Goal: Feedback & Contribution: Leave review/rating

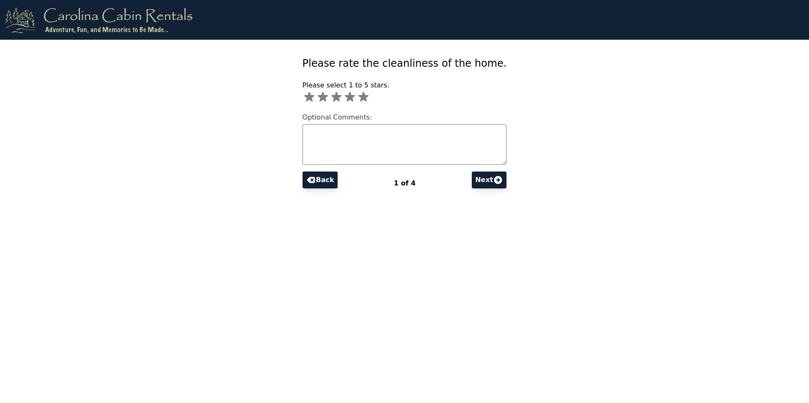
click at [368, 98] on icon at bounding box center [363, 97] width 10 height 10
click at [477, 179] on button "Next" at bounding box center [489, 180] width 35 height 17
click at [363, 96] on icon at bounding box center [358, 97] width 10 height 10
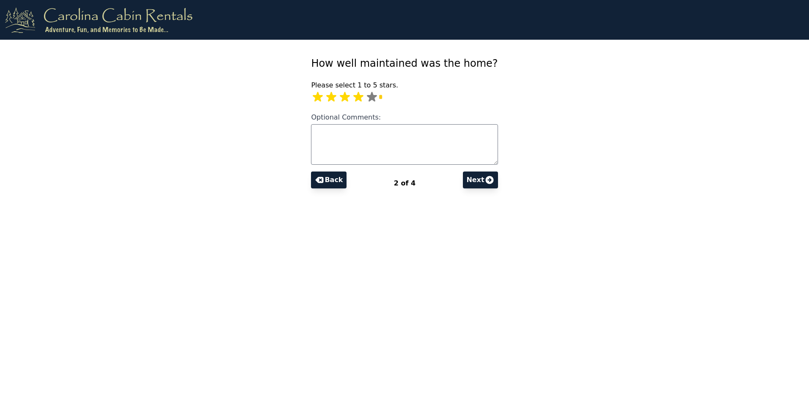
click at [472, 180] on button "Next" at bounding box center [480, 180] width 35 height 17
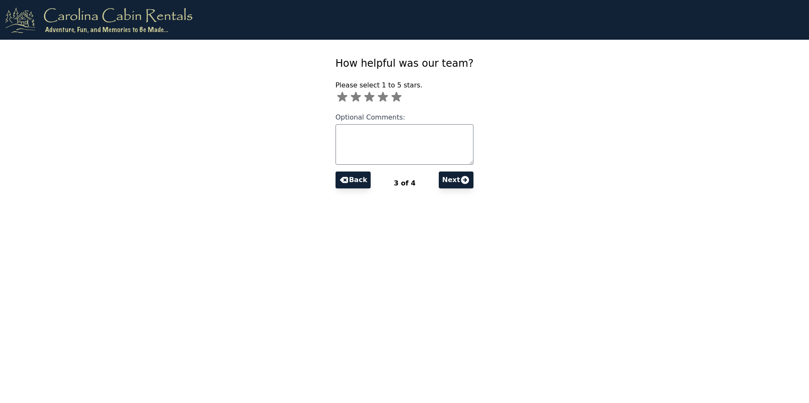
click at [388, 94] on icon at bounding box center [383, 97] width 10 height 10
click at [447, 176] on button "Next" at bounding box center [456, 180] width 35 height 17
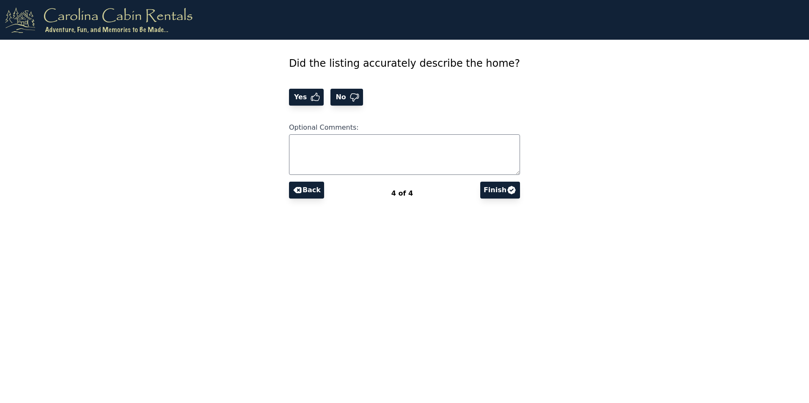
click at [310, 96] on span "Yes" at bounding box center [301, 97] width 18 height 10
click at [483, 188] on button "Finish" at bounding box center [500, 190] width 40 height 17
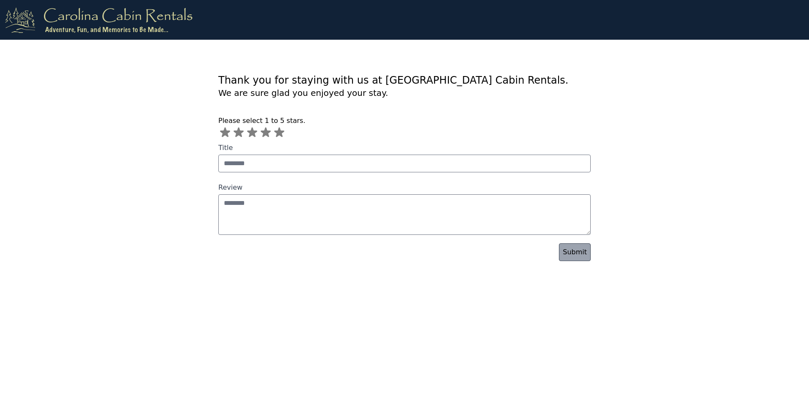
click at [263, 132] on icon at bounding box center [266, 133] width 10 height 10
click at [567, 252] on link "Submit" at bounding box center [575, 253] width 32 height 18
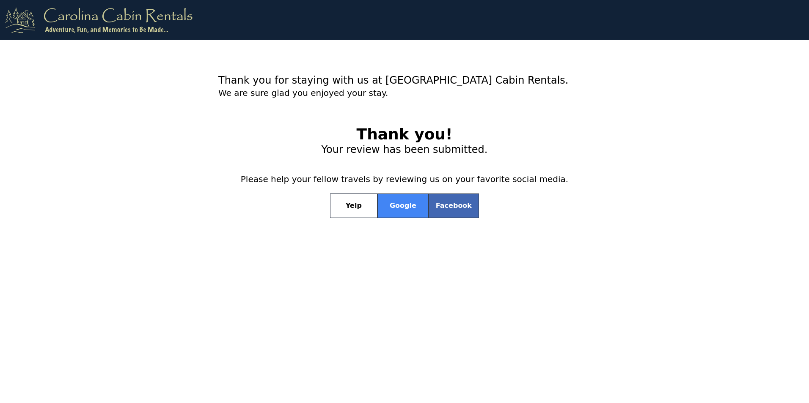
click at [439, 206] on link "Facebook" at bounding box center [453, 206] width 50 height 25
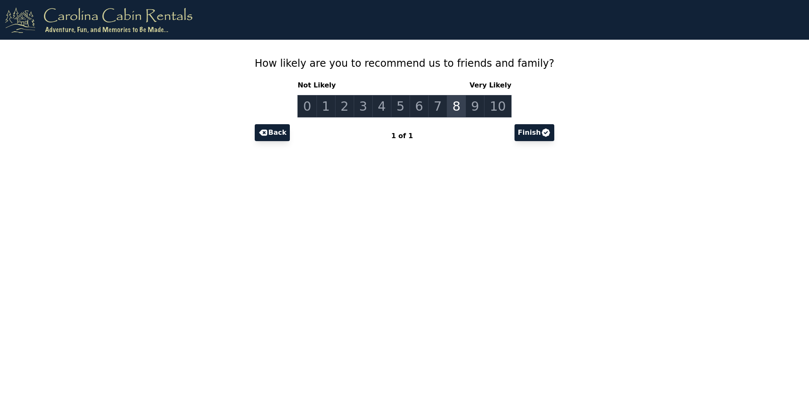
click at [454, 102] on link "8" at bounding box center [456, 106] width 19 height 22
click at [520, 134] on button "Finish" at bounding box center [534, 132] width 40 height 17
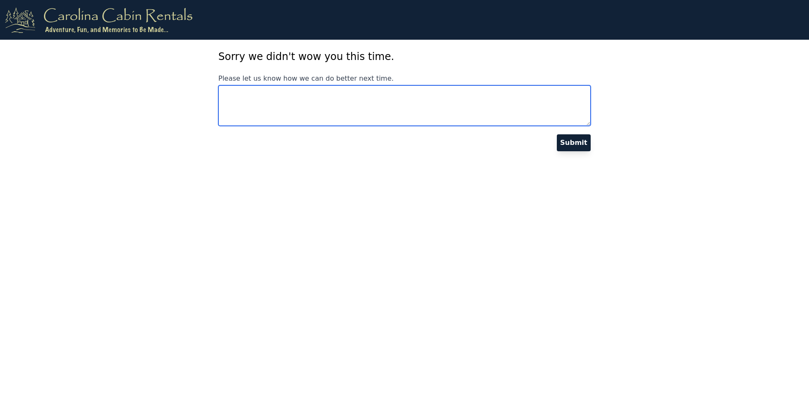
click at [235, 102] on textarea "Please let us know how we can do better next time." at bounding box center [404, 105] width 372 height 41
type textarea "**********"
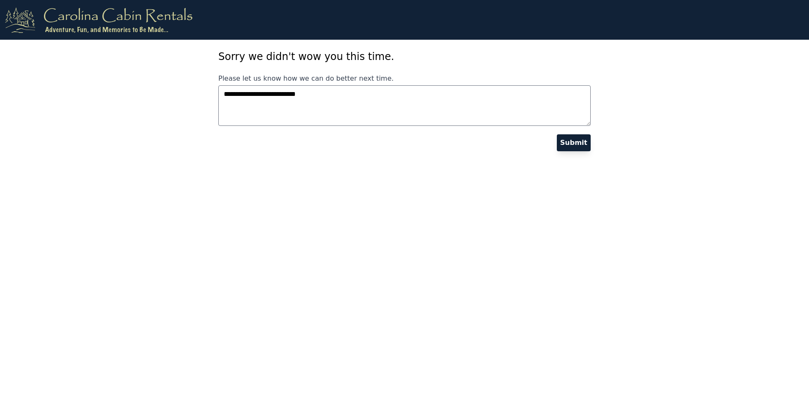
click at [569, 140] on link "Submit" at bounding box center [574, 142] width 34 height 17
